Goal: Check status: Check status

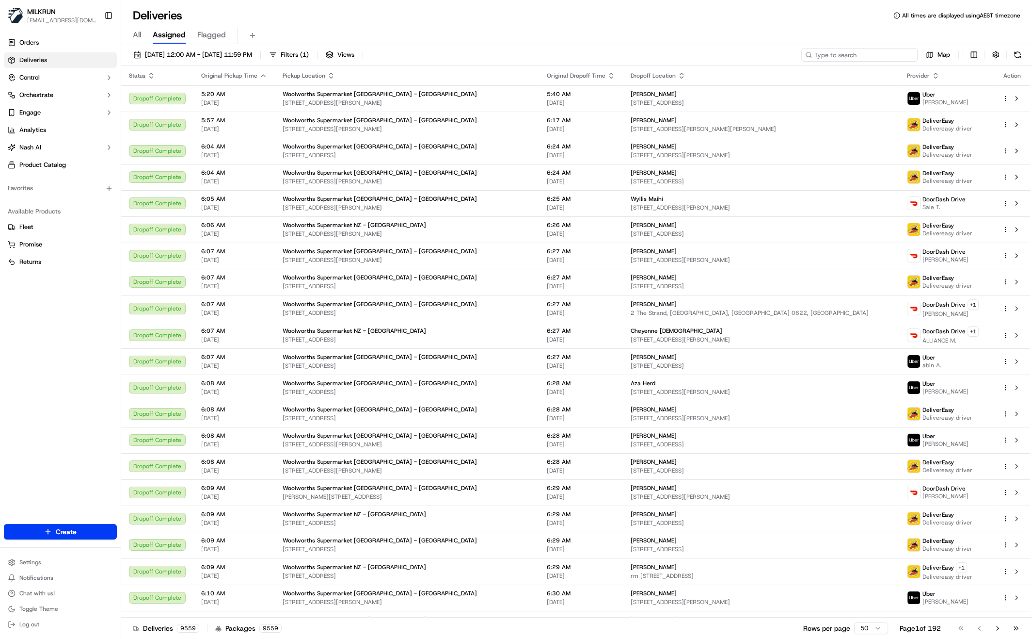
click at [881, 50] on input at bounding box center [860, 55] width 116 height 14
paste input "[PERSON_NAME]"
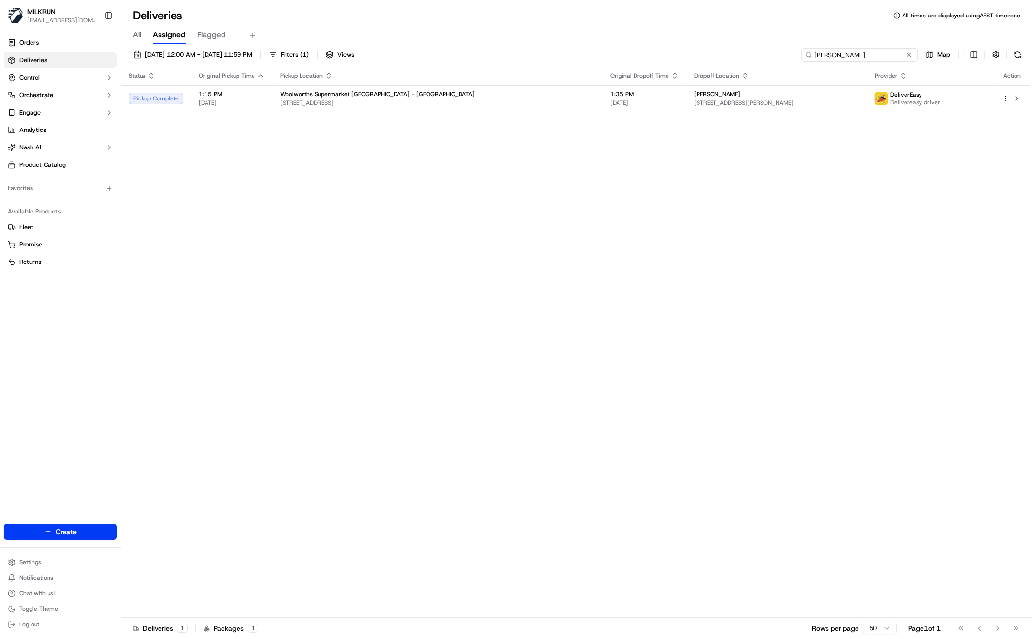
type input "[PERSON_NAME]"
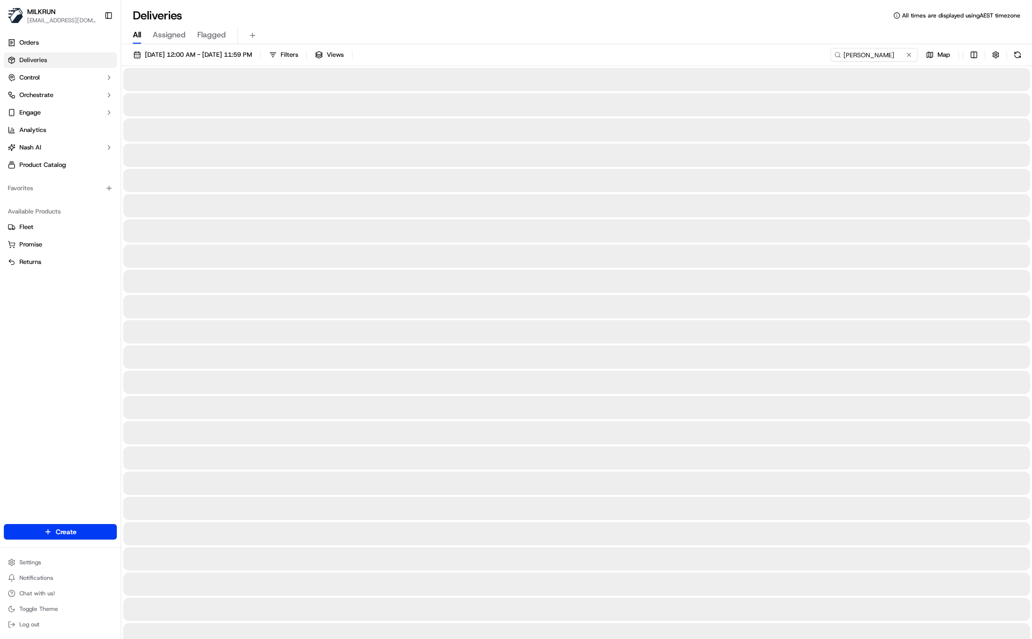
click at [135, 35] on span "All" at bounding box center [137, 35] width 8 height 12
click at [892, 58] on input "[PERSON_NAME]" at bounding box center [860, 55] width 116 height 14
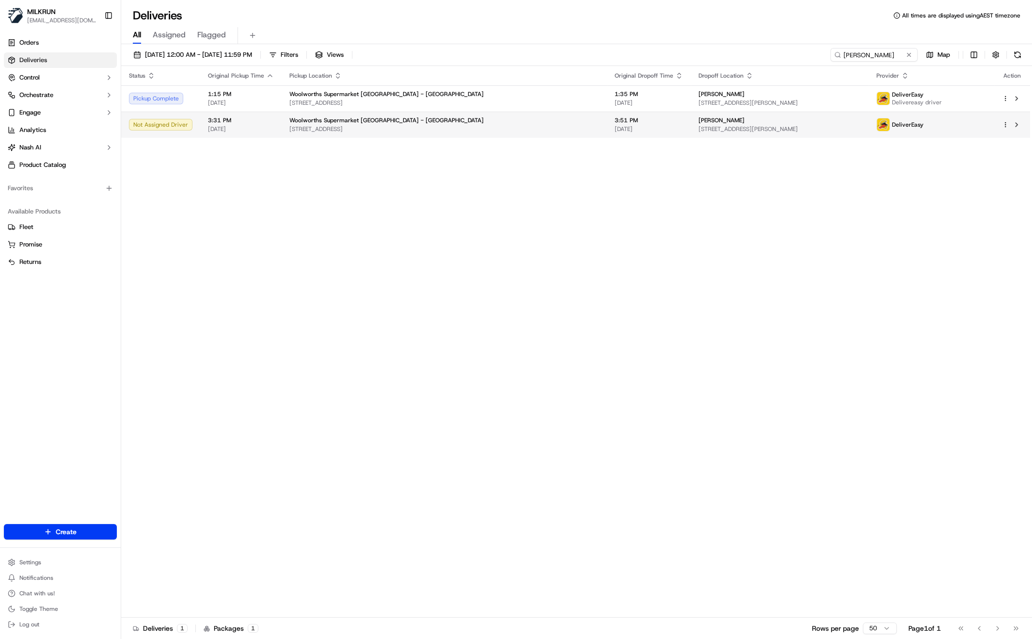
click at [427, 124] on div "Woolworths Supermarket [GEOGRAPHIC_DATA] - [GEOGRAPHIC_DATA], [GEOGRAPHIC_DATA]" at bounding box center [444, 124] width 310 height 16
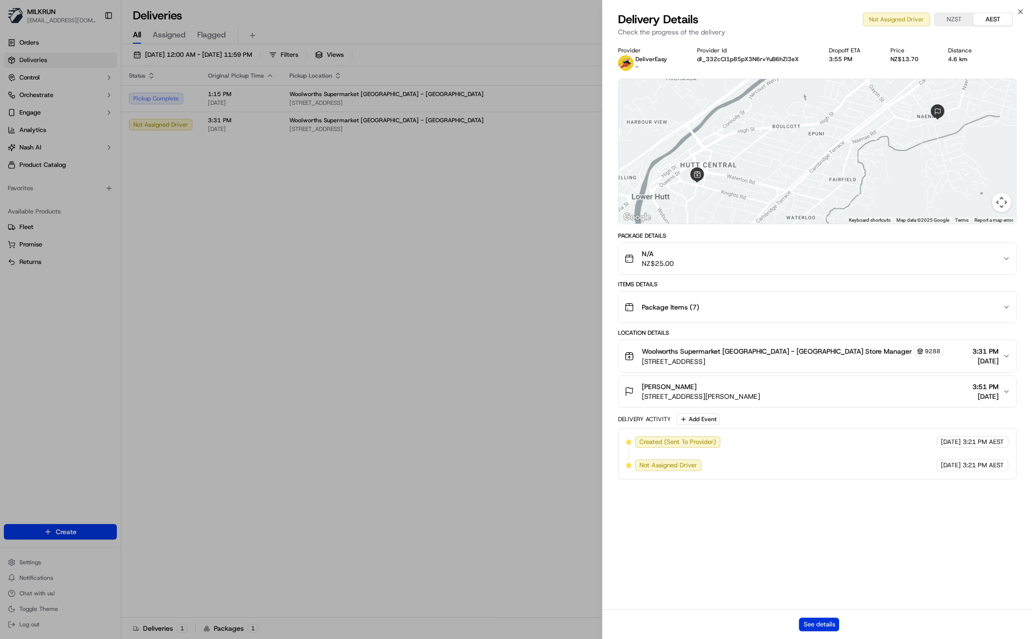
click at [821, 622] on button "See details" at bounding box center [819, 624] width 40 height 14
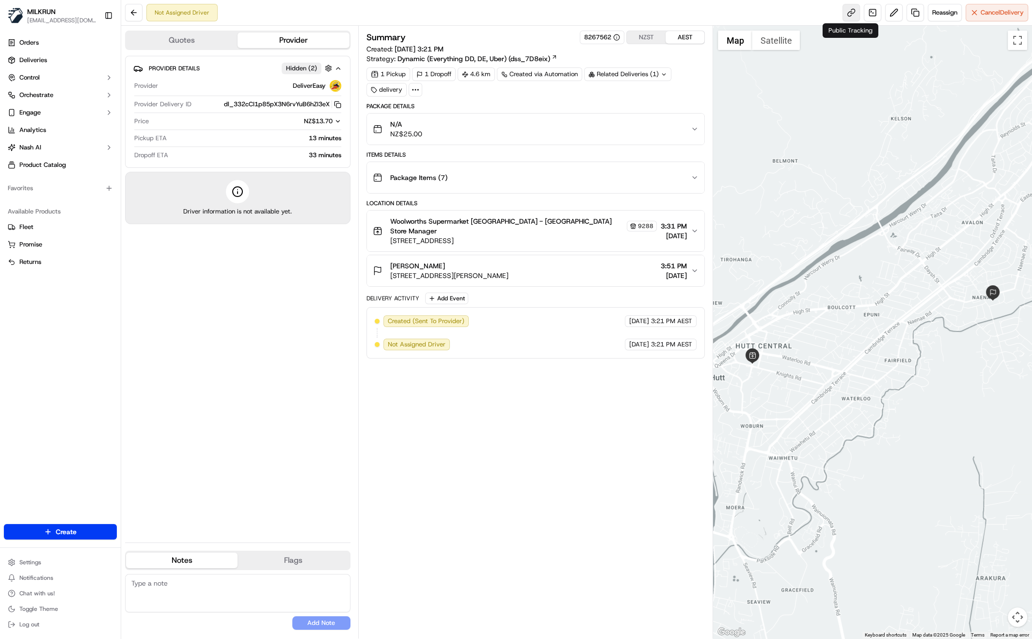
click at [849, 14] on link at bounding box center [851, 12] width 17 height 17
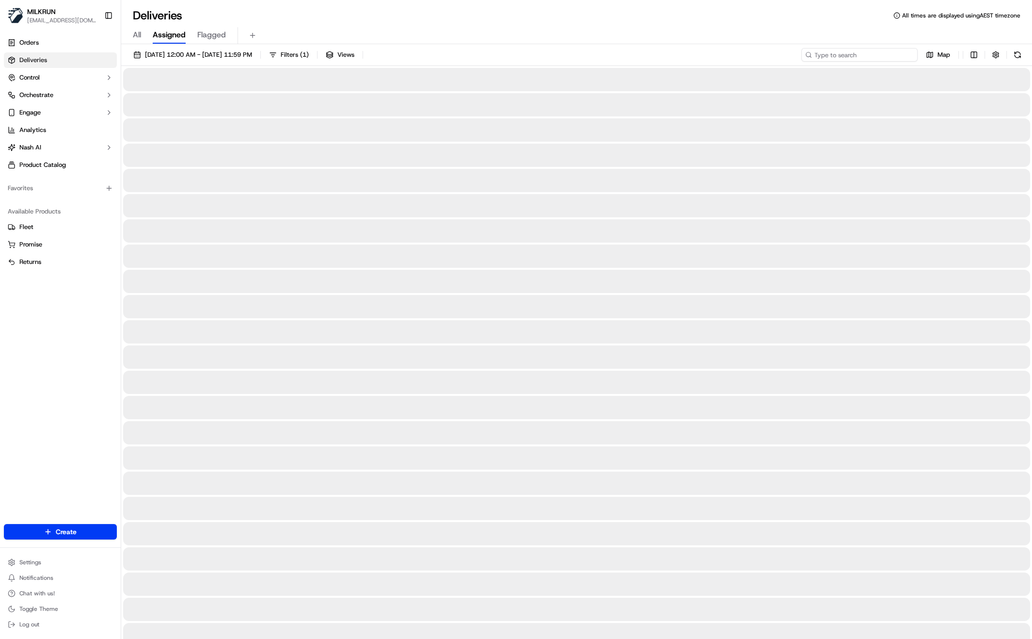
click at [881, 55] on input at bounding box center [860, 55] width 116 height 14
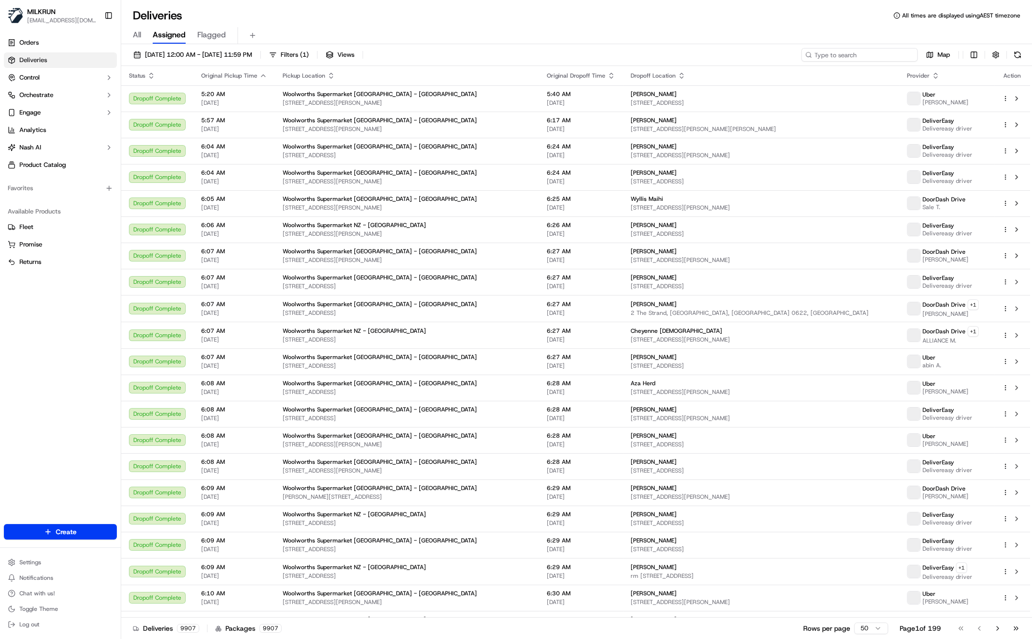
paste input "Alice Rogan"
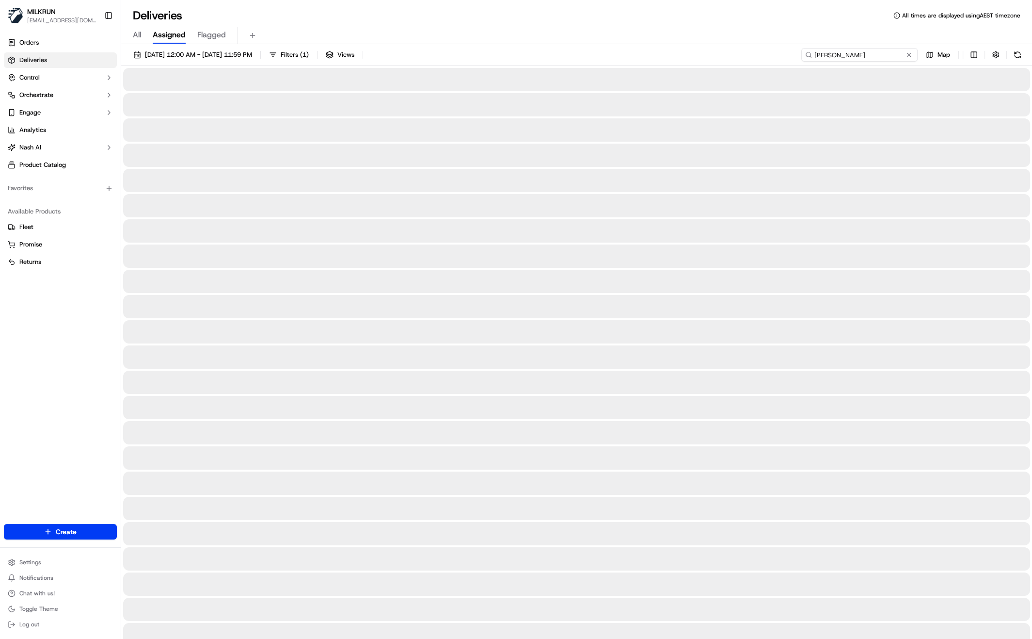
click at [835, 56] on input "Alice Rogan" at bounding box center [860, 55] width 116 height 14
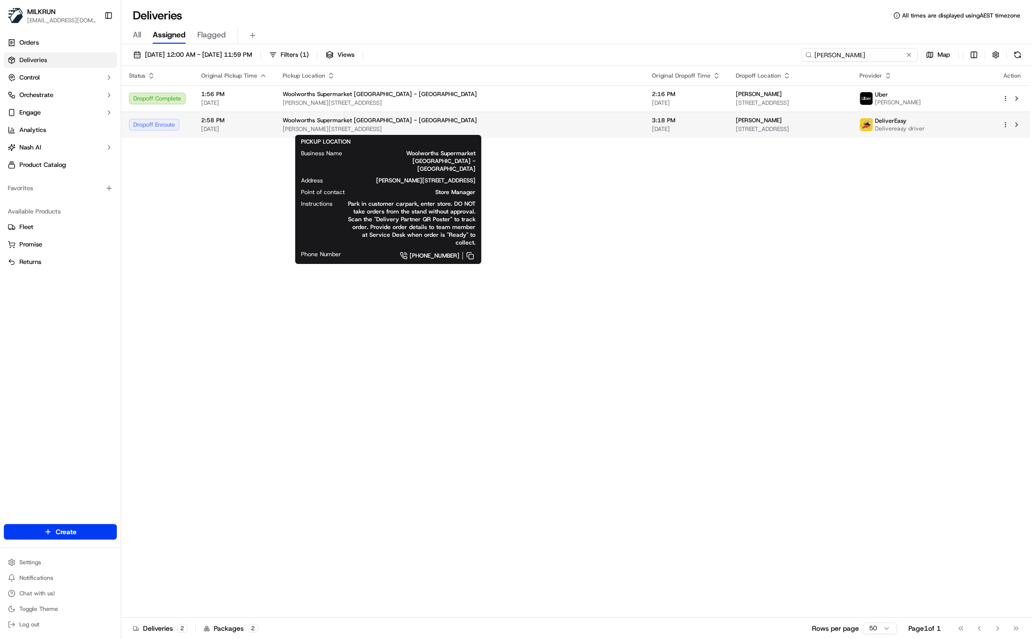
type input "Alice Rogan"
click at [446, 122] on div "Woolworths Supermarket NZ - Johnsonville Mall" at bounding box center [460, 120] width 354 height 8
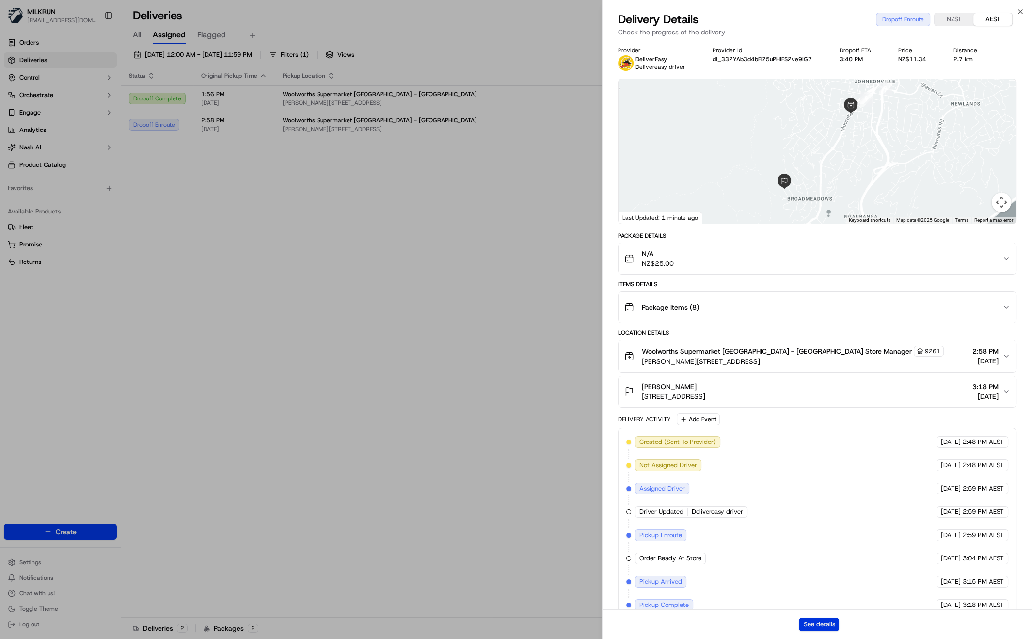
click at [815, 621] on button "See details" at bounding box center [819, 624] width 40 height 14
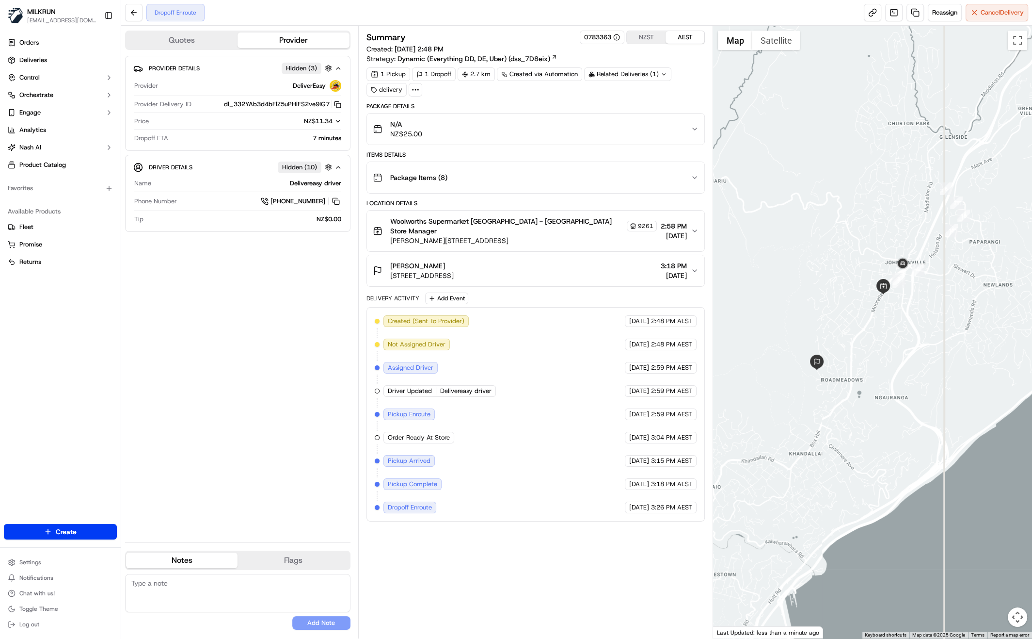
click at [246, 383] on div "Provider Details Hidden ( 3 ) Provider DeliverEasy Provider Delivery ID dl_332Y…" at bounding box center [237, 295] width 225 height 479
